Goal: Information Seeking & Learning: Learn about a topic

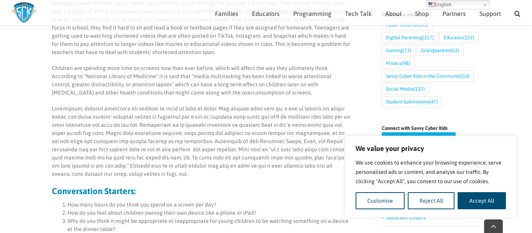
scroll to position [325, 0]
click at [479, 194] on button "Accept All" at bounding box center [481, 200] width 48 height 17
checkbox input "true"
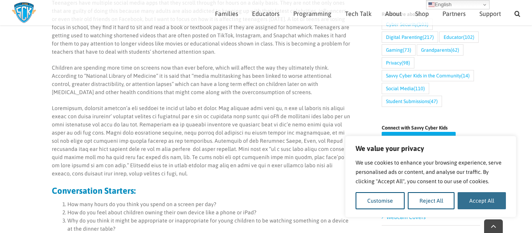
checkbox input "true"
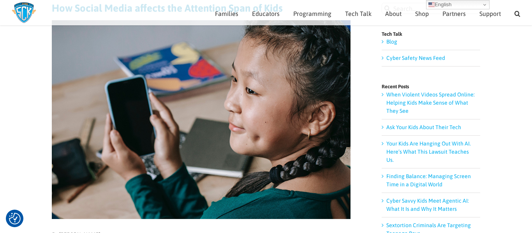
scroll to position [77, 0]
click at [118, 109] on img at bounding box center [201, 119] width 299 height 199
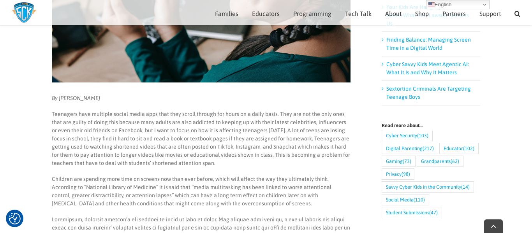
scroll to position [223, 0]
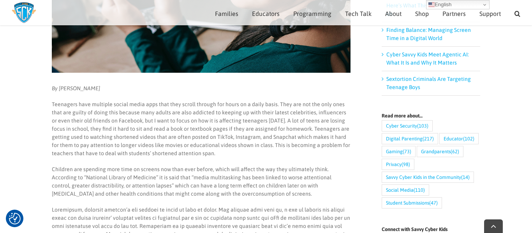
click at [76, 137] on p "Teenagers have multiple social media apps that they scroll through for hours on…" at bounding box center [201, 128] width 299 height 57
click at [53, 85] on em "By [PERSON_NAME]" at bounding box center [76, 88] width 48 height 6
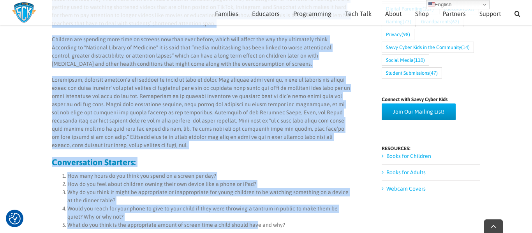
scroll to position [355, 0]
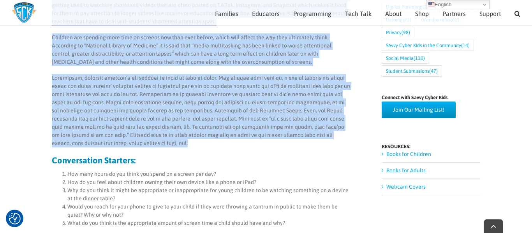
drag, startPoint x: 31, startPoint y: 43, endPoint x: 301, endPoint y: 144, distance: 288.3
click at [301, 144] on main "How Social Media affects the Attention Span of Kids By [PERSON_NAME] Teenagers …" at bounding box center [266, 96] width 532 height 787
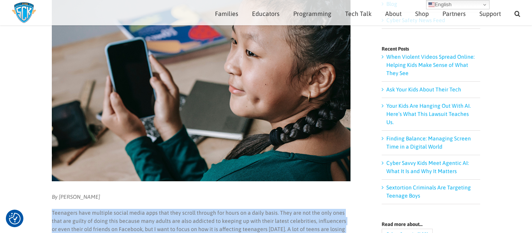
scroll to position [0, 0]
